Goal: Task Accomplishment & Management: Complete application form

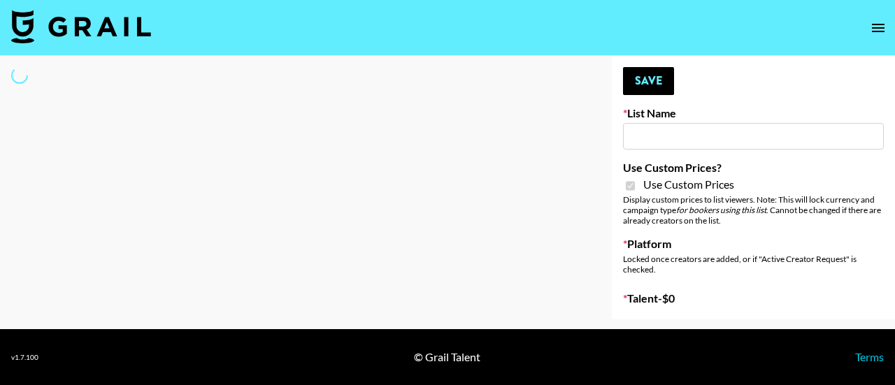
type input "Content Labs for Perplexity"
checkbox input "true"
select select "Brand"
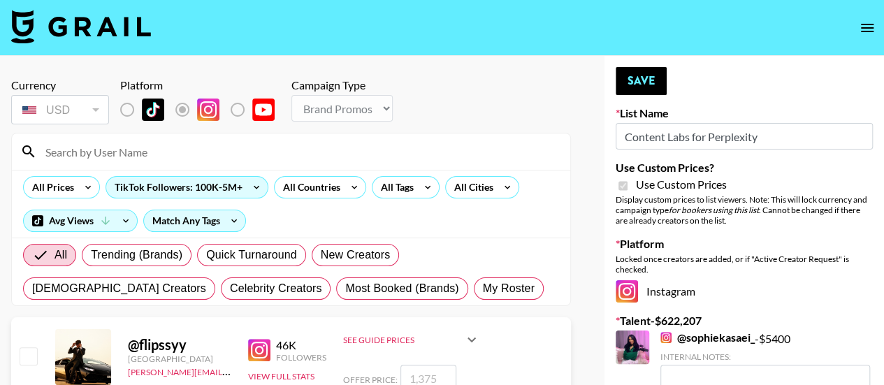
click at [274, 147] on input at bounding box center [299, 151] width 525 height 22
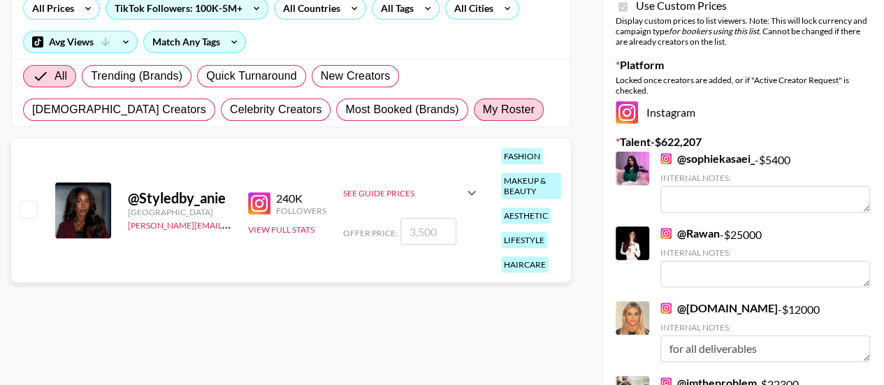
scroll to position [180, 0]
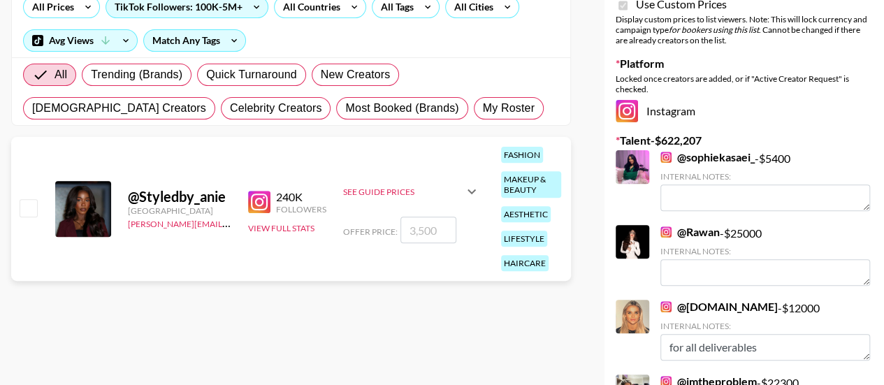
type input "Styled"
click at [423, 231] on input "number" at bounding box center [428, 230] width 56 height 27
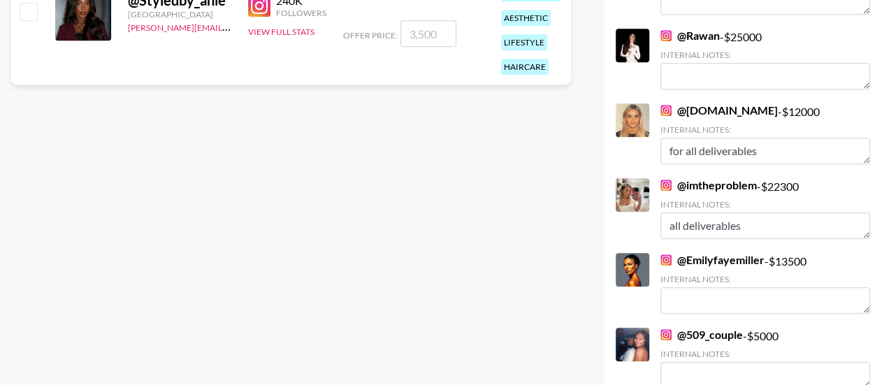
scroll to position [377, 0]
click at [709, 181] on link "@ imtheproblem" at bounding box center [708, 185] width 96 height 14
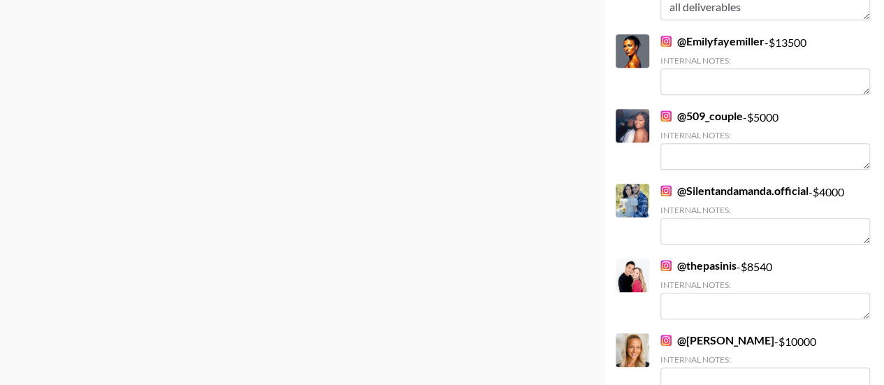
scroll to position [595, 0]
click at [710, 40] on link "@ Emilyfayemiller" at bounding box center [712, 42] width 104 height 14
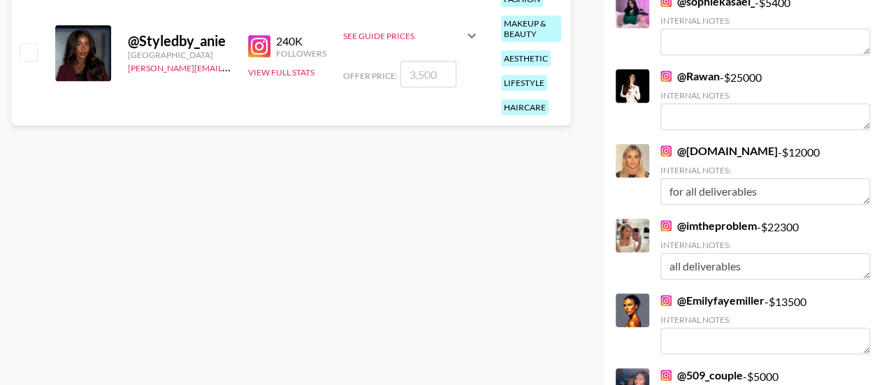
scroll to position [337, 0]
click at [701, 227] on link "@ imtheproblem" at bounding box center [708, 225] width 96 height 14
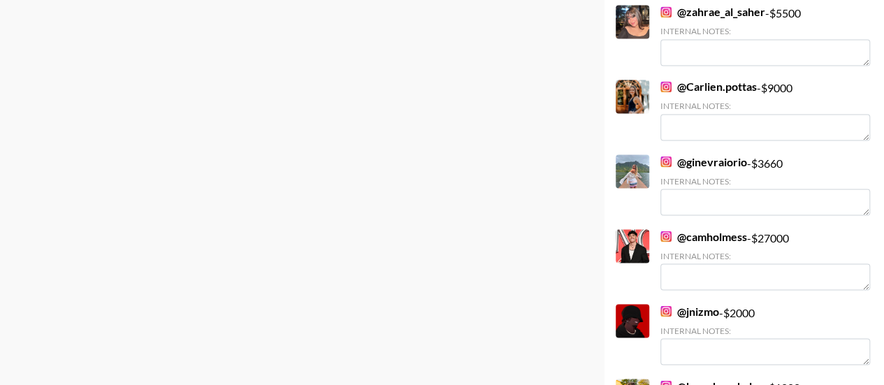
scroll to position [3855, 0]
click at [720, 229] on link "@ [GEOGRAPHIC_DATA]" at bounding box center [703, 236] width 87 height 14
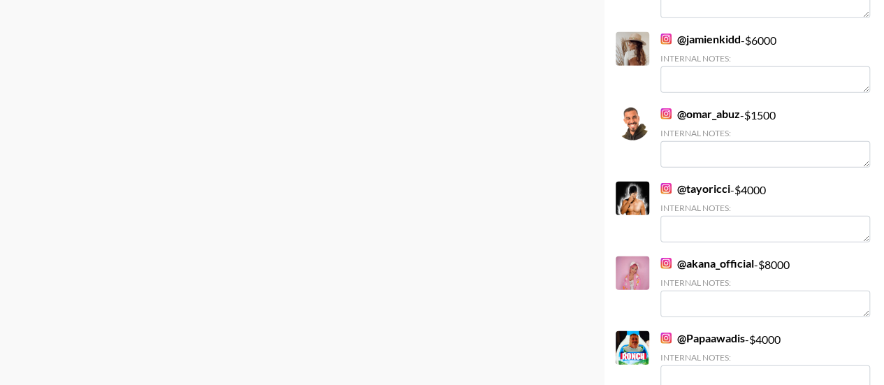
scroll to position [7116, 0]
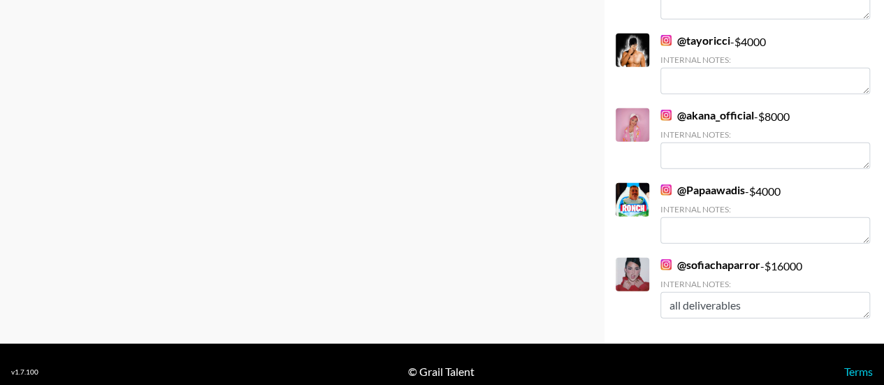
click at [709, 258] on link "@ sofiachaparror" at bounding box center [710, 265] width 100 height 14
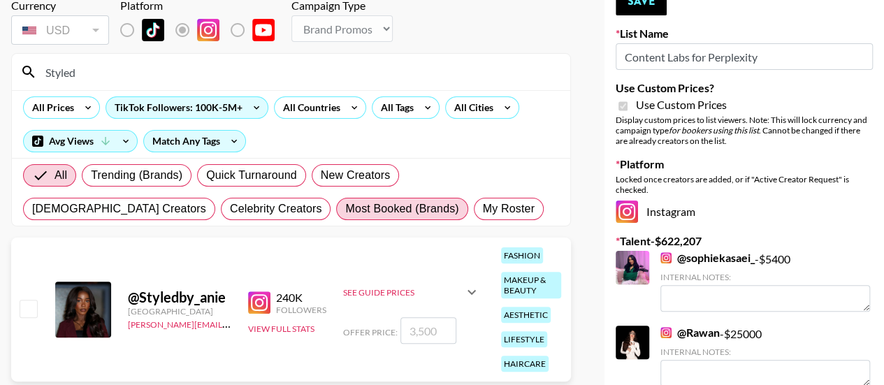
scroll to position [0, 0]
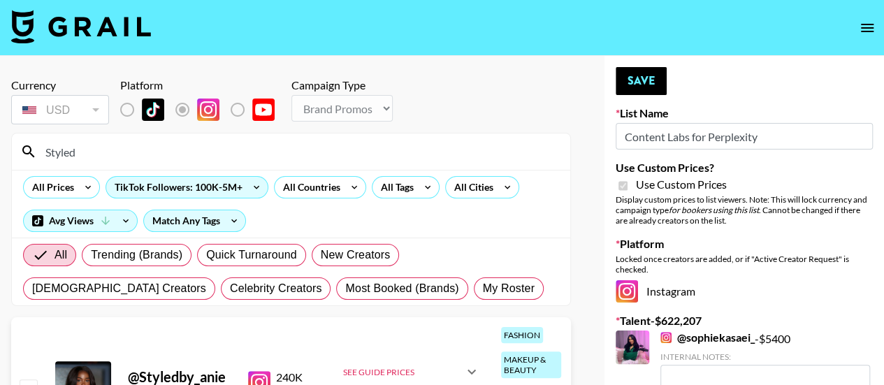
click at [171, 147] on input "Styled" at bounding box center [299, 151] width 525 height 22
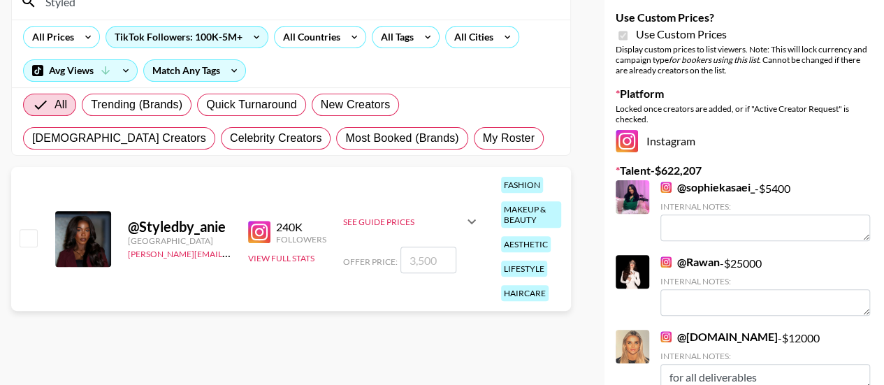
scroll to position [151, 0]
click at [418, 255] on input "number" at bounding box center [428, 259] width 56 height 27
checkbox input "true"
type input "13500"
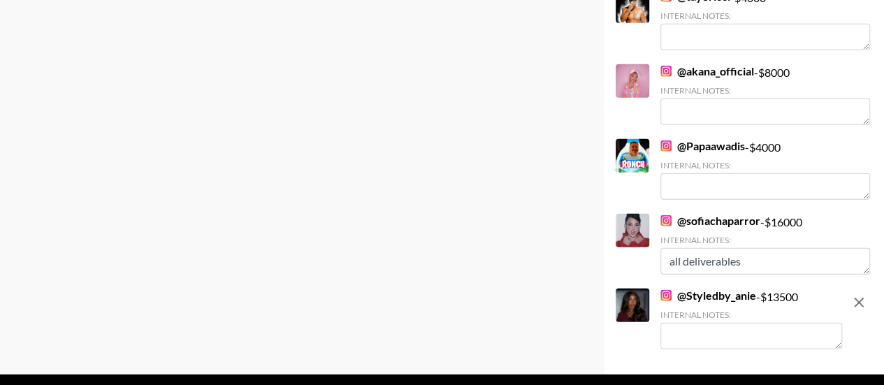
scroll to position [7191, 0]
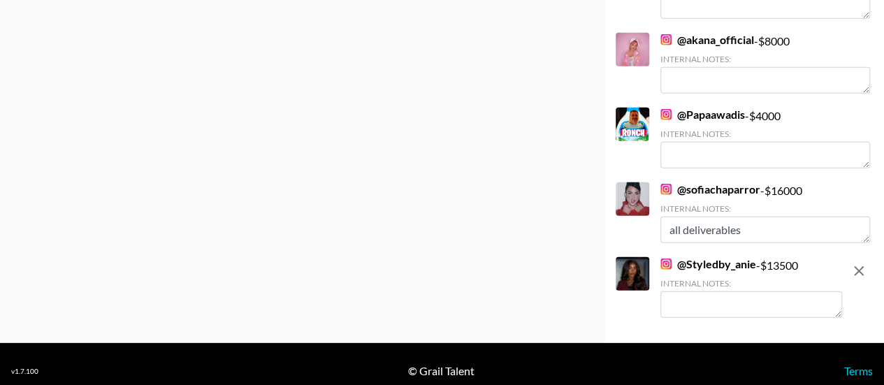
click at [686, 302] on textarea at bounding box center [751, 304] width 182 height 27
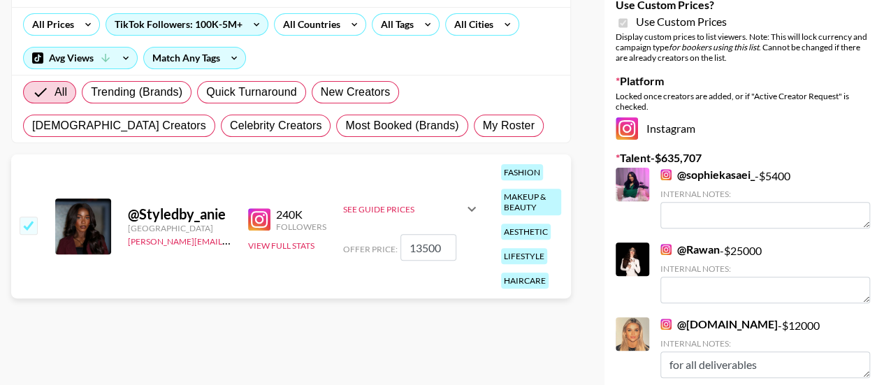
scroll to position [0, 0]
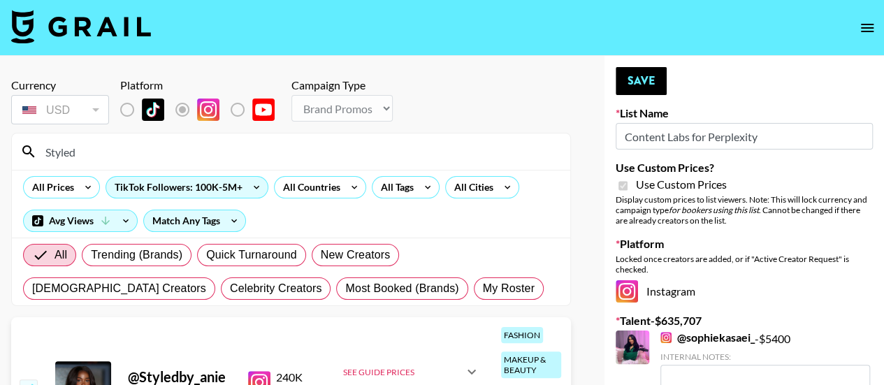
type textarea "All deliverables"
click at [232, 145] on input "Styled" at bounding box center [299, 151] width 525 height 22
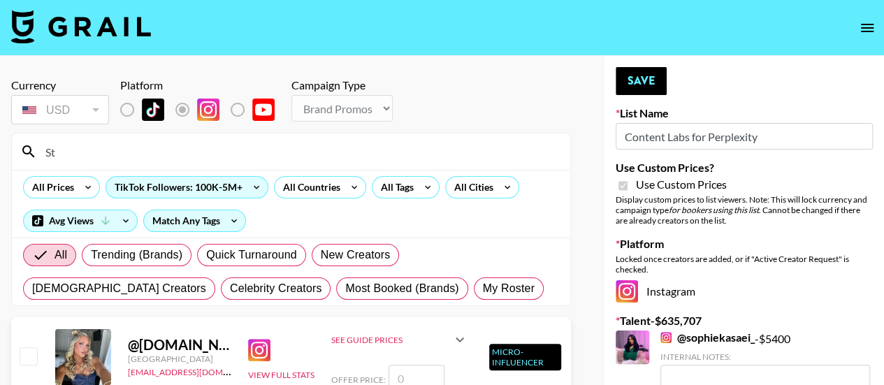
type input "S"
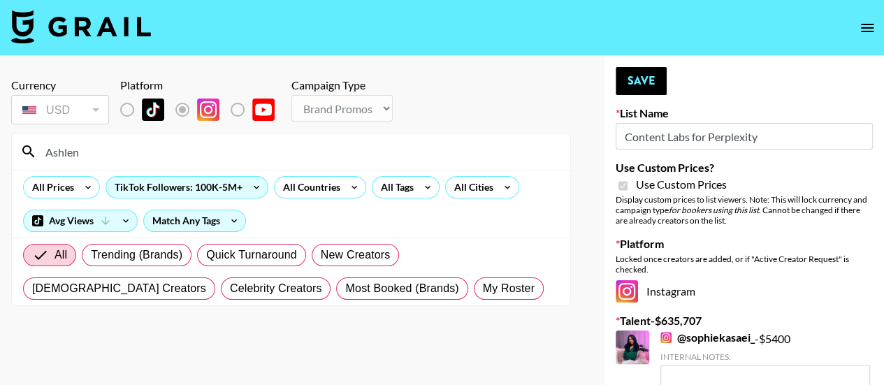
type input "Ashlen"
click at [169, 147] on input "Ashlen" at bounding box center [299, 151] width 525 height 22
click at [640, 81] on button "Save" at bounding box center [641, 81] width 51 height 28
